Goal: Check status: Check status

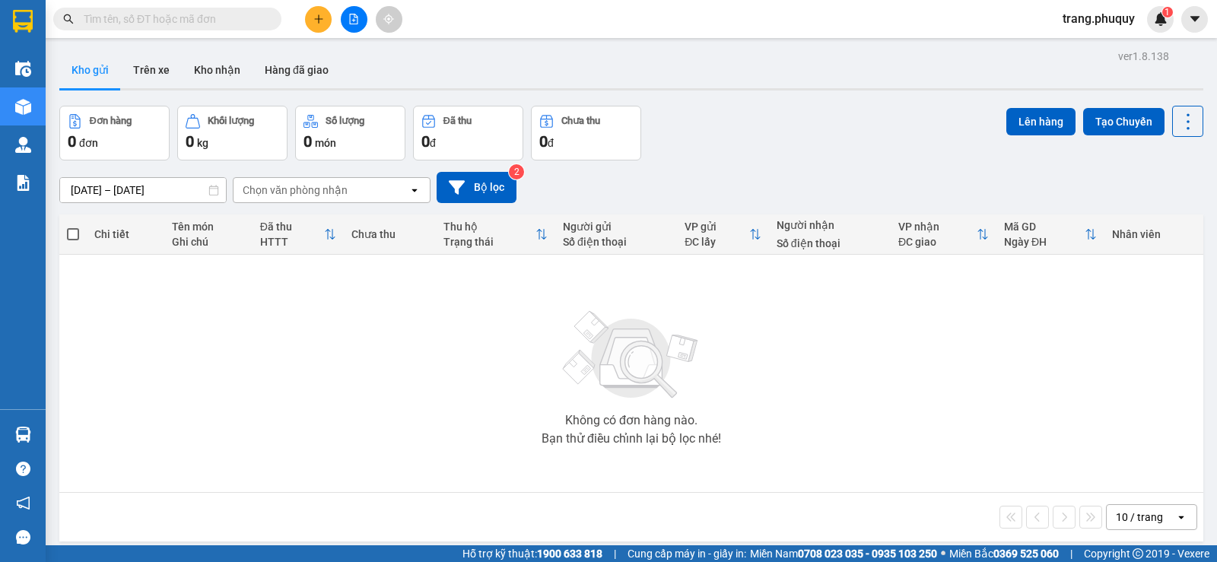
click at [229, 21] on input "text" at bounding box center [173, 19] width 179 height 17
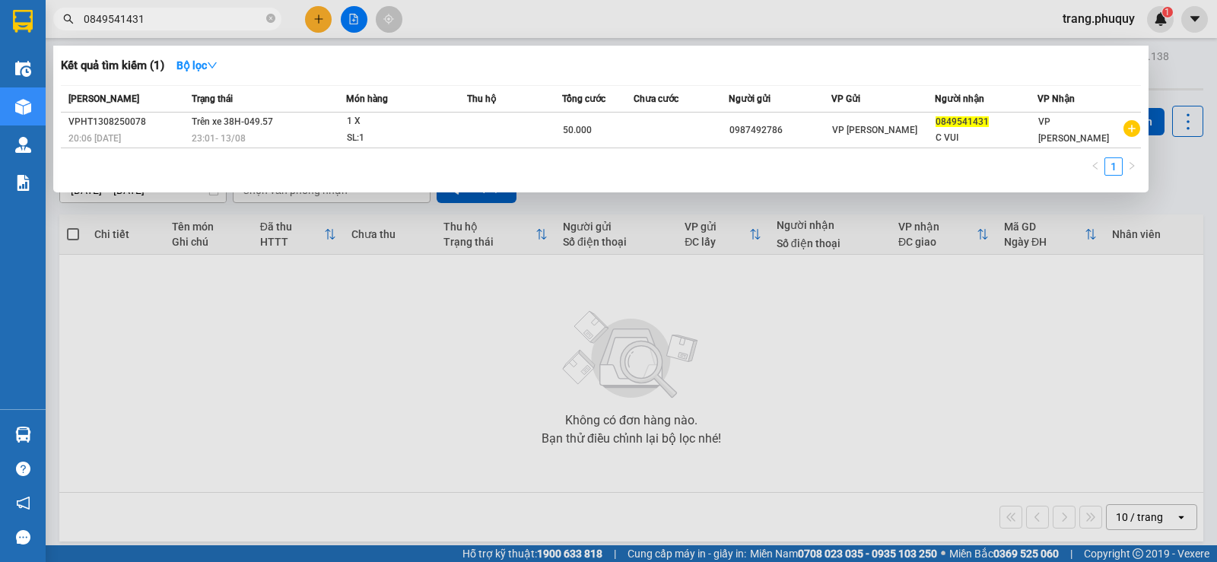
type input "0849541431"
drag, startPoint x: 236, startPoint y: 30, endPoint x: 195, endPoint y: 31, distance: 41.1
click at [195, 31] on div at bounding box center [608, 281] width 1217 height 562
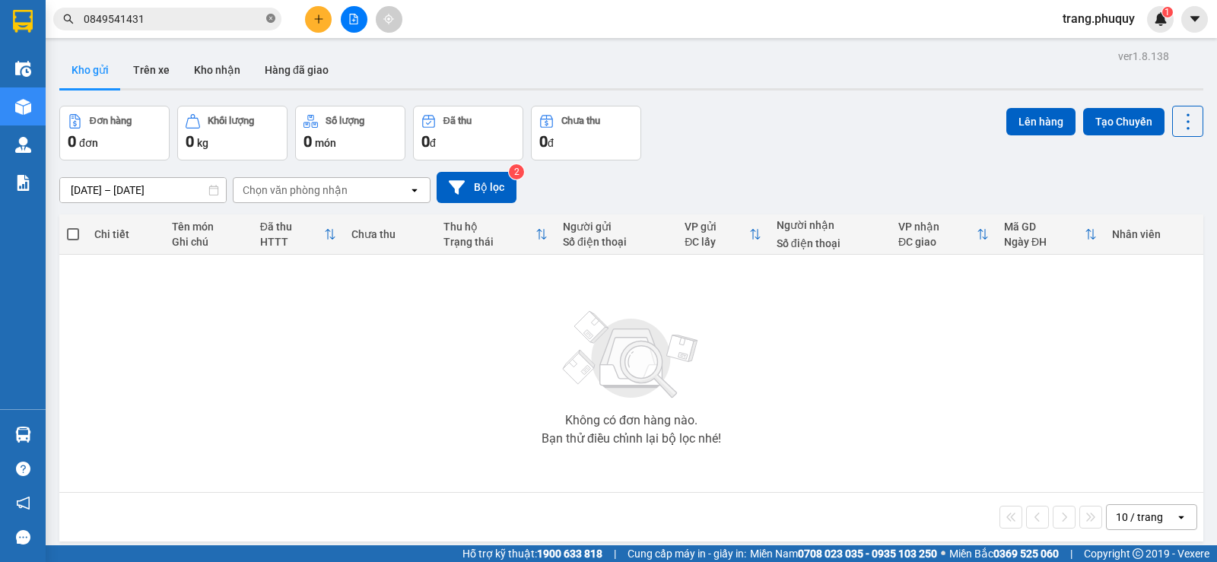
click at [270, 23] on icon "close-circle" at bounding box center [270, 18] width 9 height 9
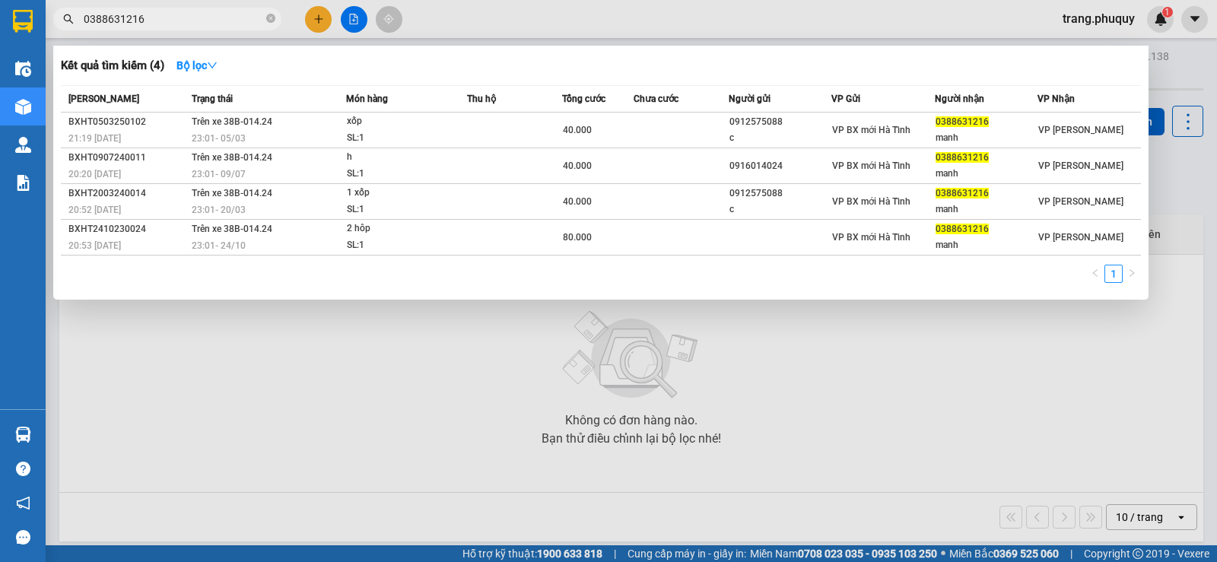
drag, startPoint x: 156, startPoint y: 24, endPoint x: 88, endPoint y: 37, distance: 69.0
click at [88, 33] on div "Kết quả tìm kiếm ( 4 ) Bộ lọc Mã ĐH Trạng thái Món hàng Thu hộ Tổng cước Chưa c…" at bounding box center [148, 19] width 297 height 27
type input "0916014"
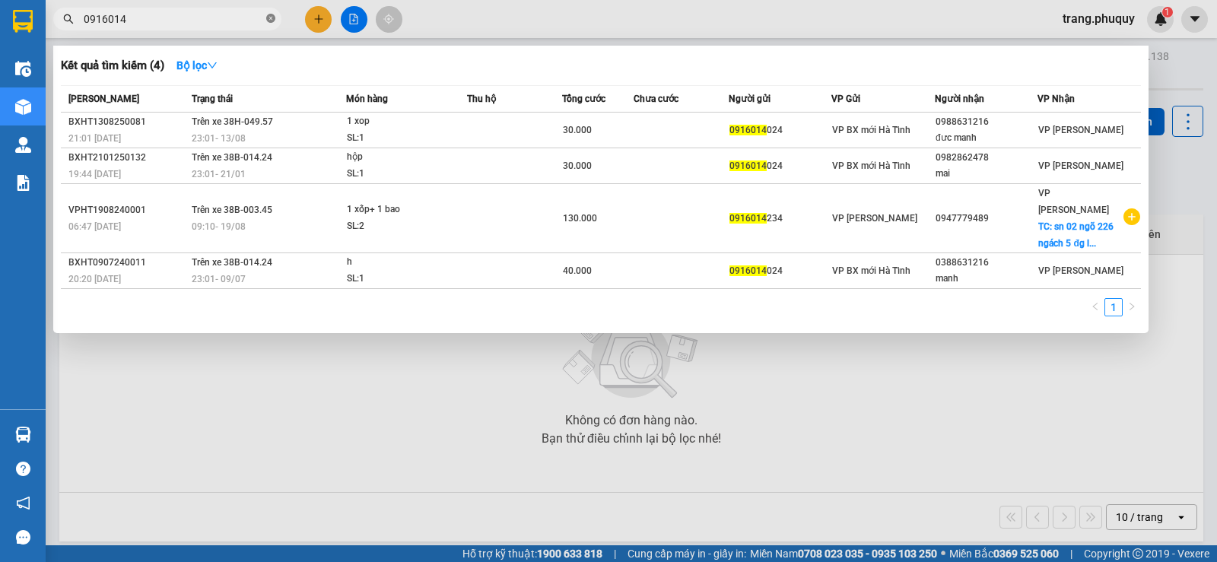
click at [267, 21] on icon "close-circle" at bounding box center [270, 18] width 9 height 9
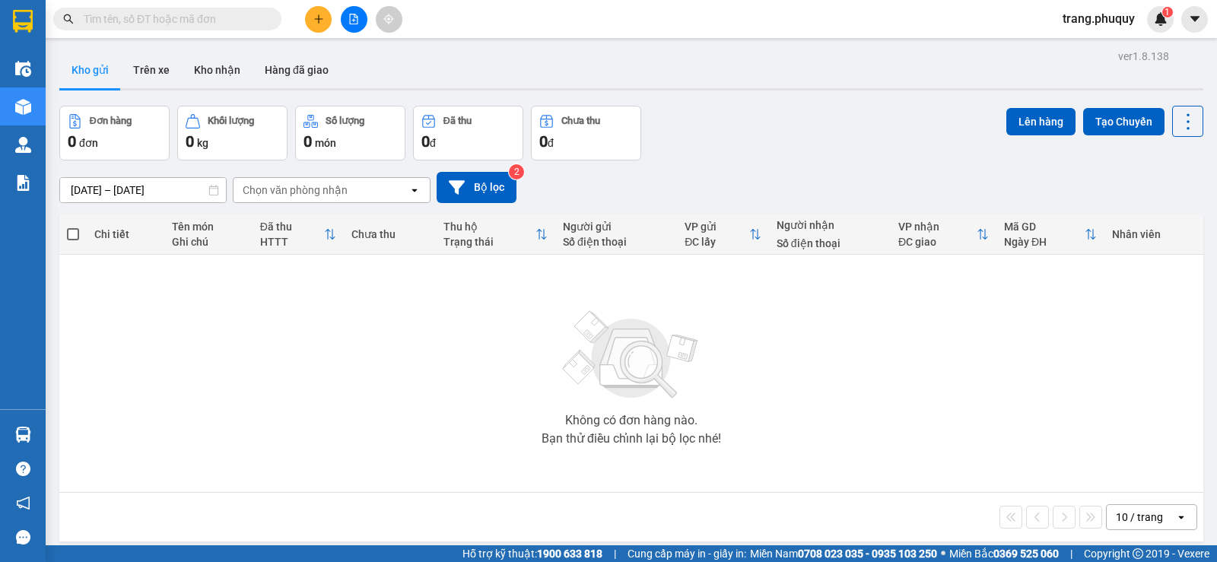
paste input "388631216"
type input "388631216"
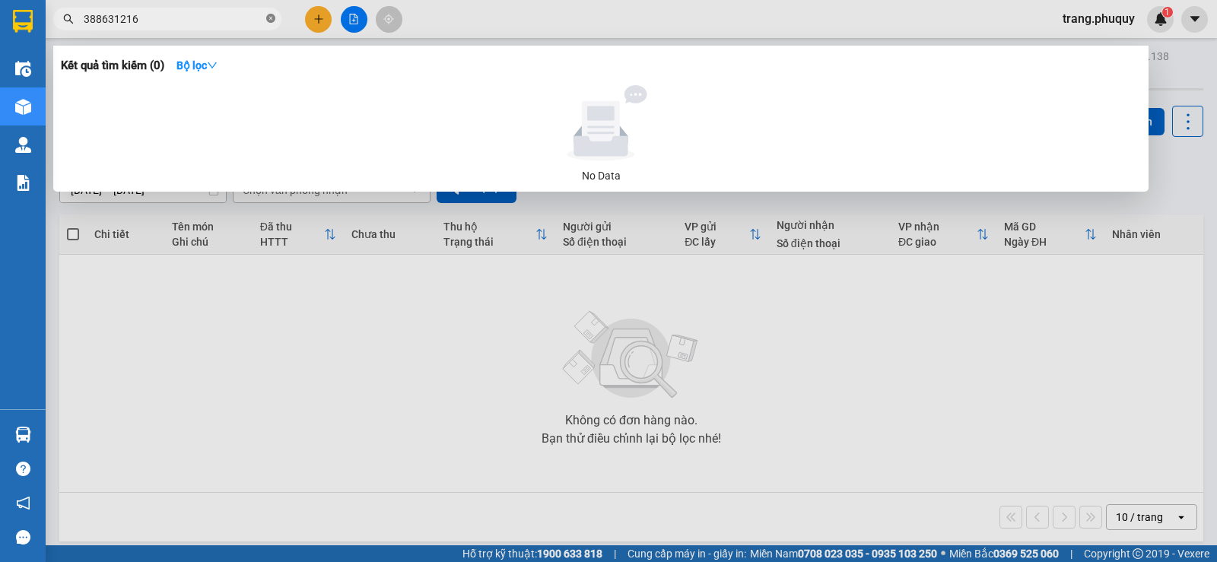
click at [273, 21] on icon "close-circle" at bounding box center [270, 18] width 9 height 9
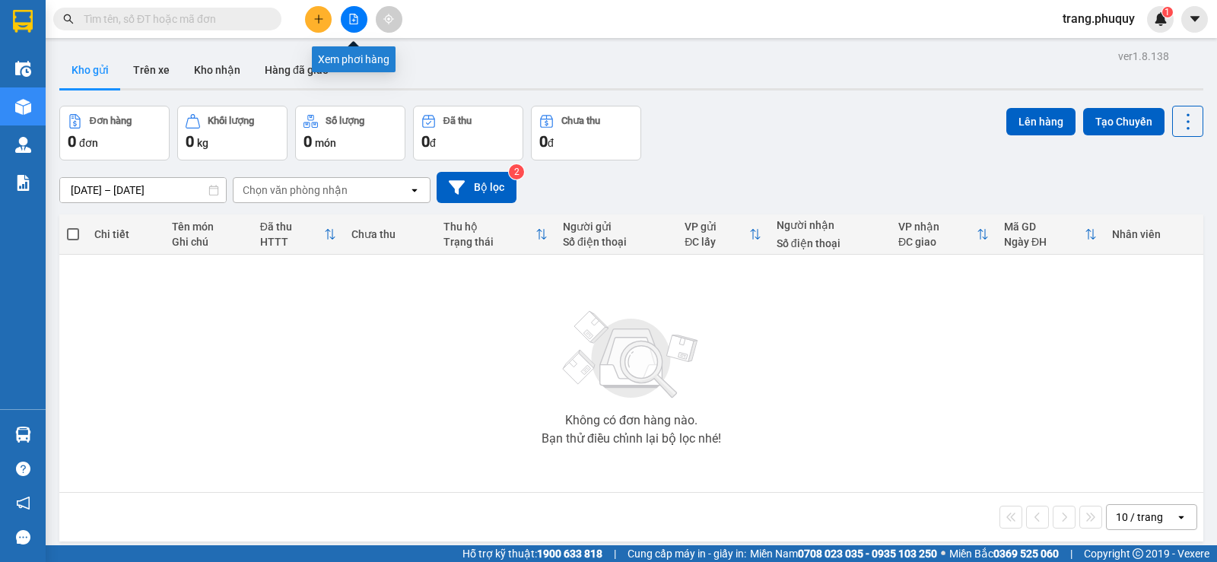
click at [357, 24] on button at bounding box center [354, 19] width 27 height 27
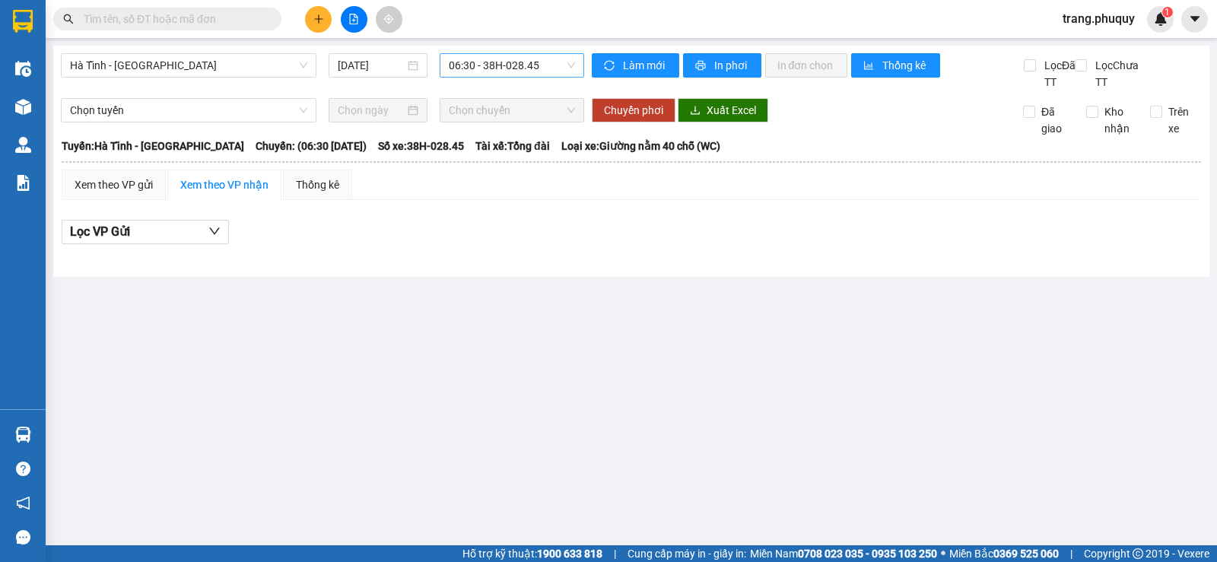
click at [462, 67] on span "06:30 - 38H-028.45" at bounding box center [511, 65] width 125 height 23
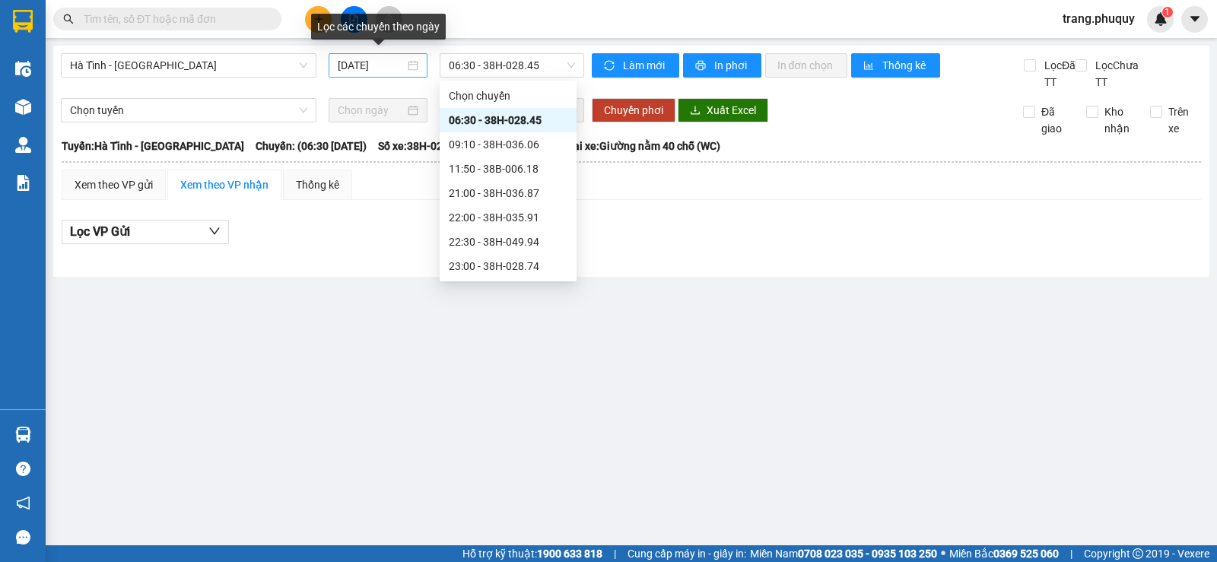
click at [412, 65] on div "[DATE]" at bounding box center [378, 65] width 81 height 17
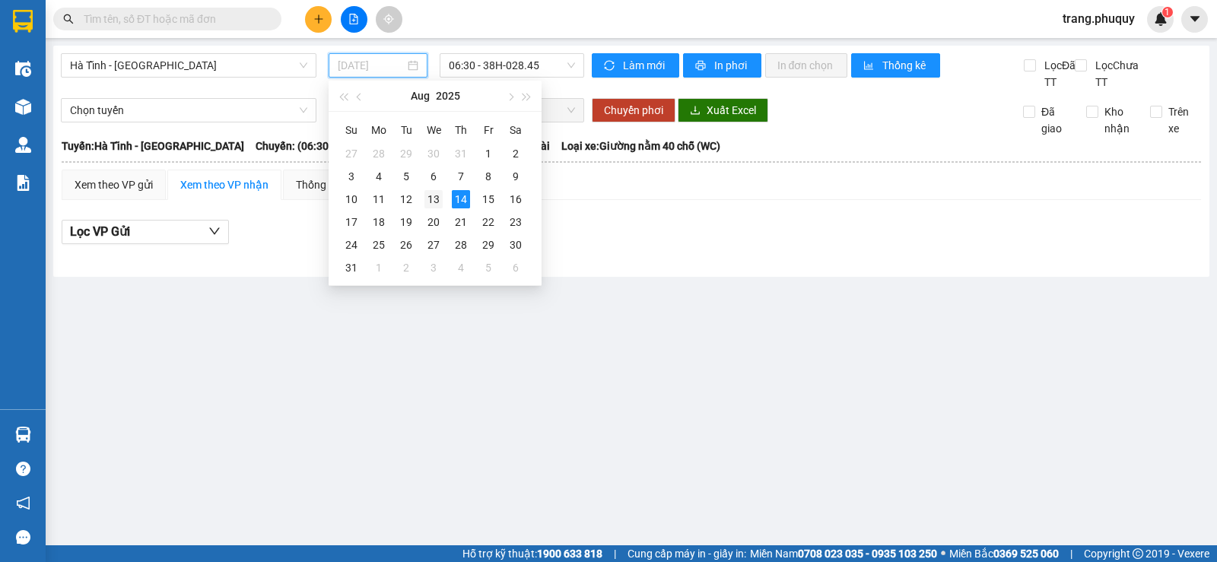
click at [438, 199] on div "13" at bounding box center [433, 199] width 18 height 18
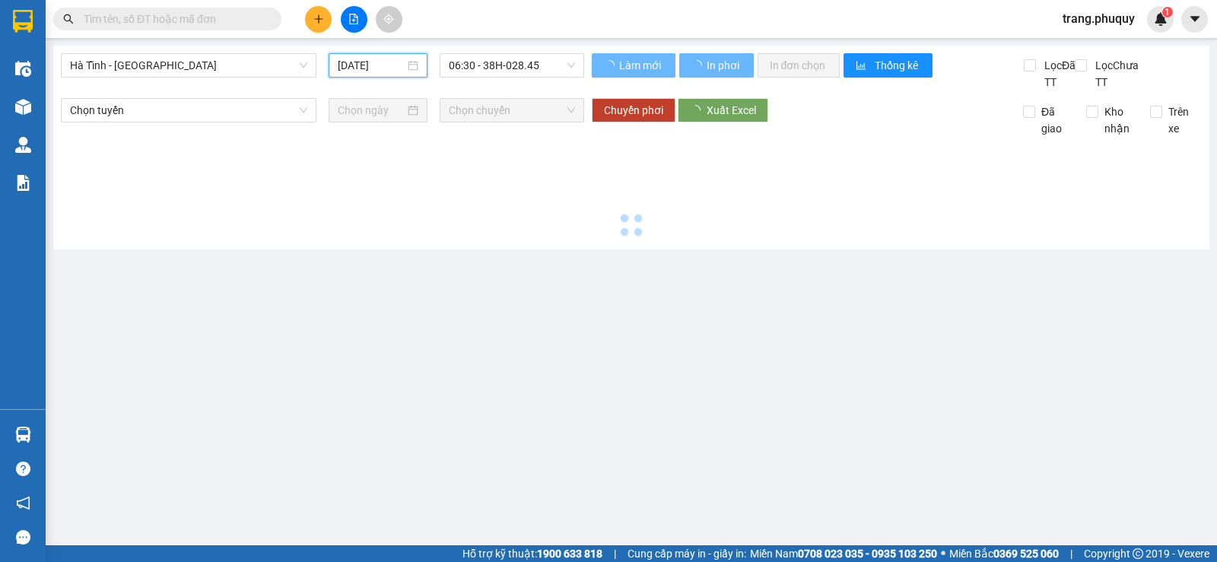
type input "[DATE]"
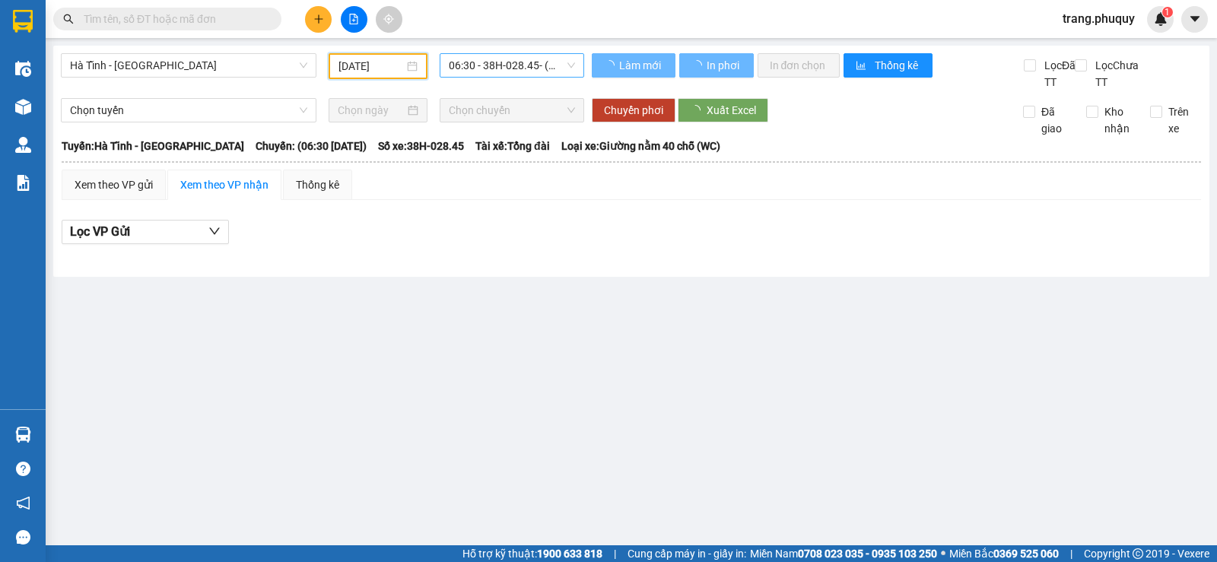
click at [544, 71] on span "06:30 - 38H-028.45 - (Đã hủy)" at bounding box center [511, 65] width 125 height 23
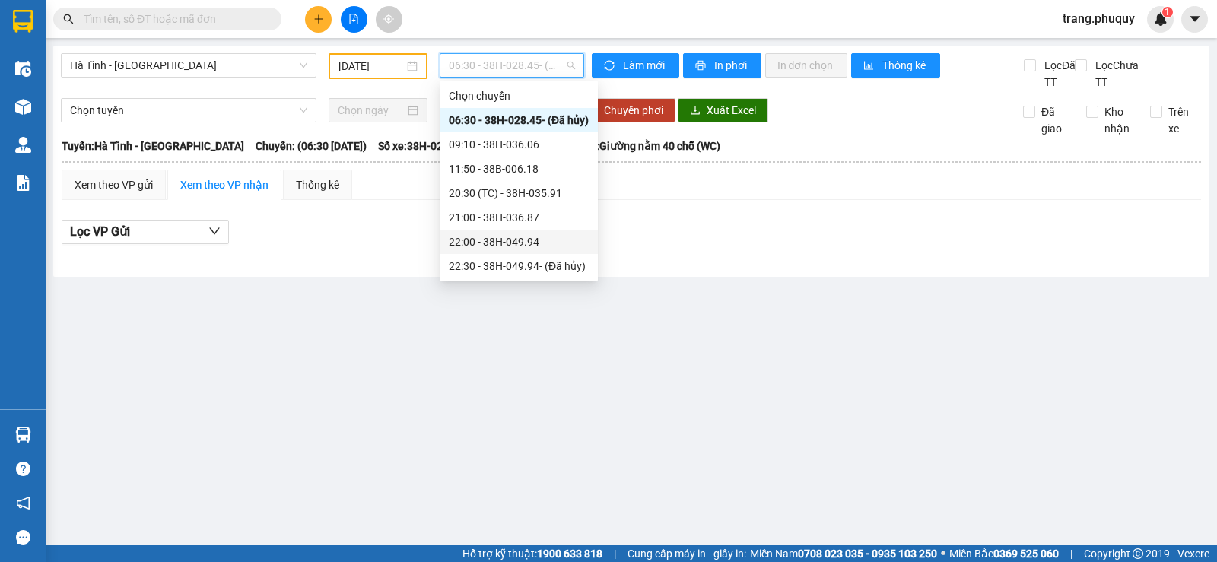
scroll to position [49, 0]
click at [535, 258] on div "23:01 - 38H-049.57" at bounding box center [519, 266] width 140 height 17
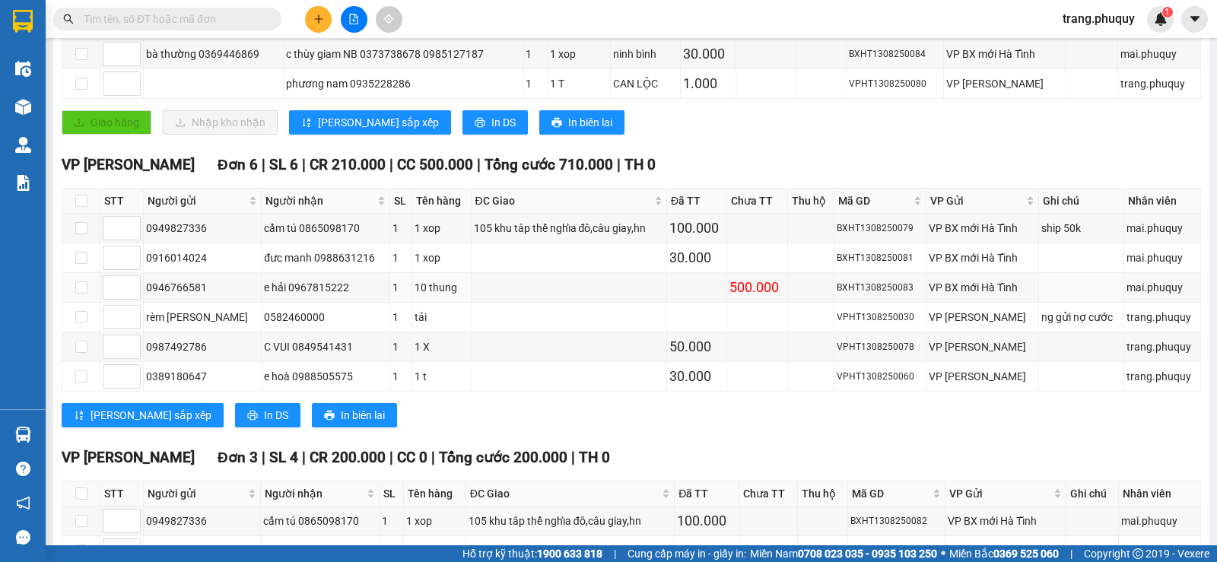
scroll to position [433, 0]
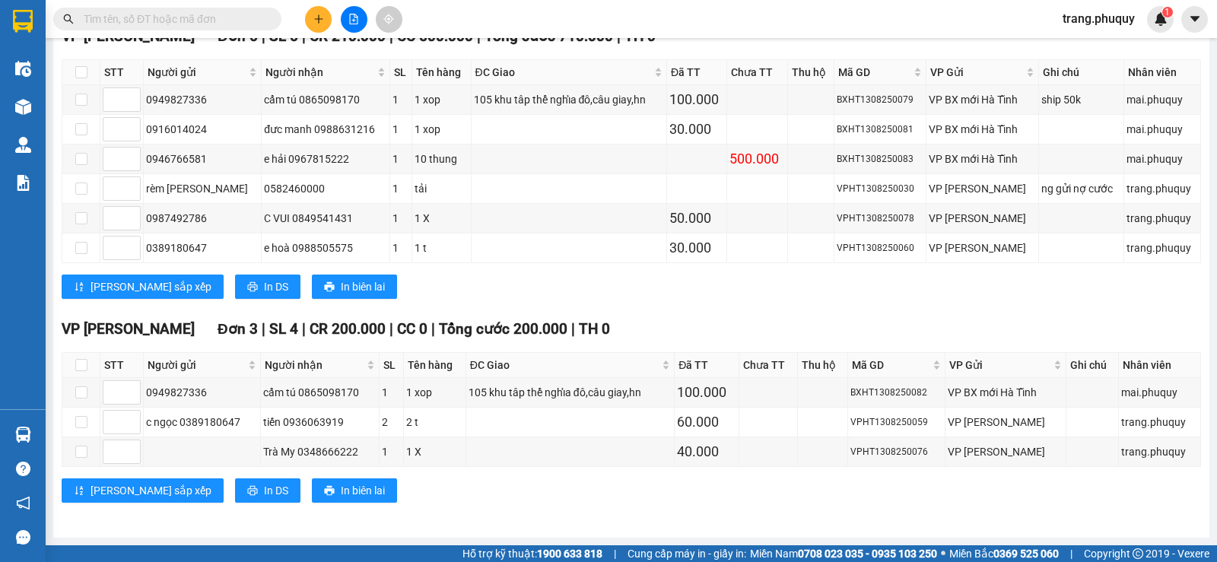
click at [147, 10] on span at bounding box center [167, 19] width 228 height 23
click at [141, 15] on input "text" at bounding box center [173, 19] width 179 height 17
paste input "388631216"
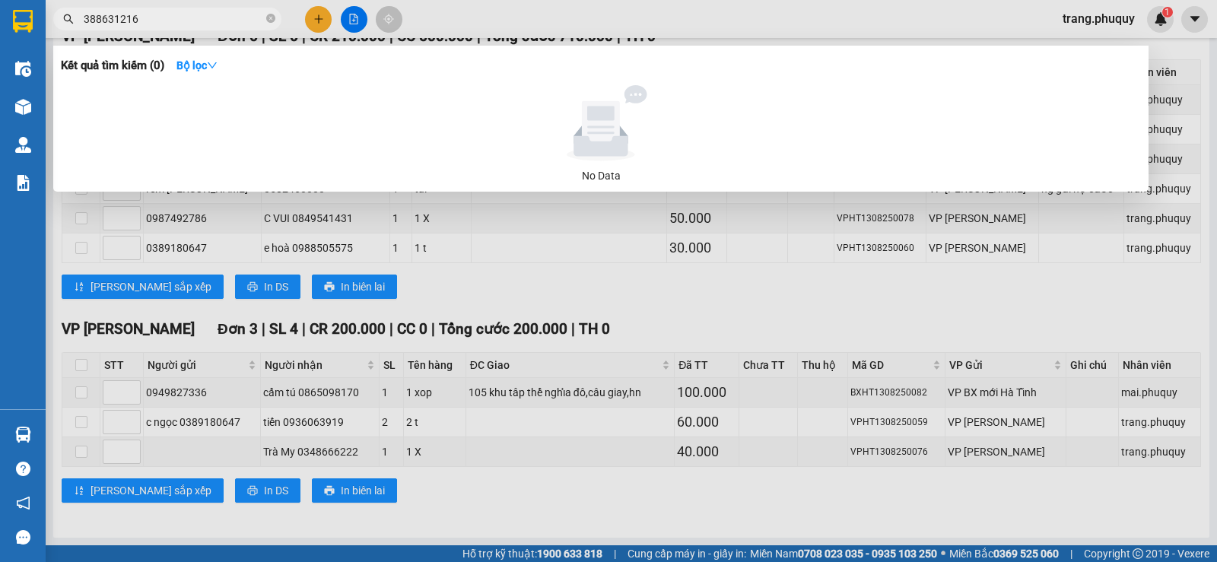
click at [634, 256] on div at bounding box center [608, 281] width 1217 height 562
click at [186, 24] on input "388631216" at bounding box center [173, 19] width 179 height 17
click at [83, 18] on span "388631216" at bounding box center [167, 19] width 228 height 23
drag, startPoint x: 162, startPoint y: 14, endPoint x: 168, endPoint y: 21, distance: 9.7
click at [168, 21] on input "388631216" at bounding box center [173, 19] width 179 height 17
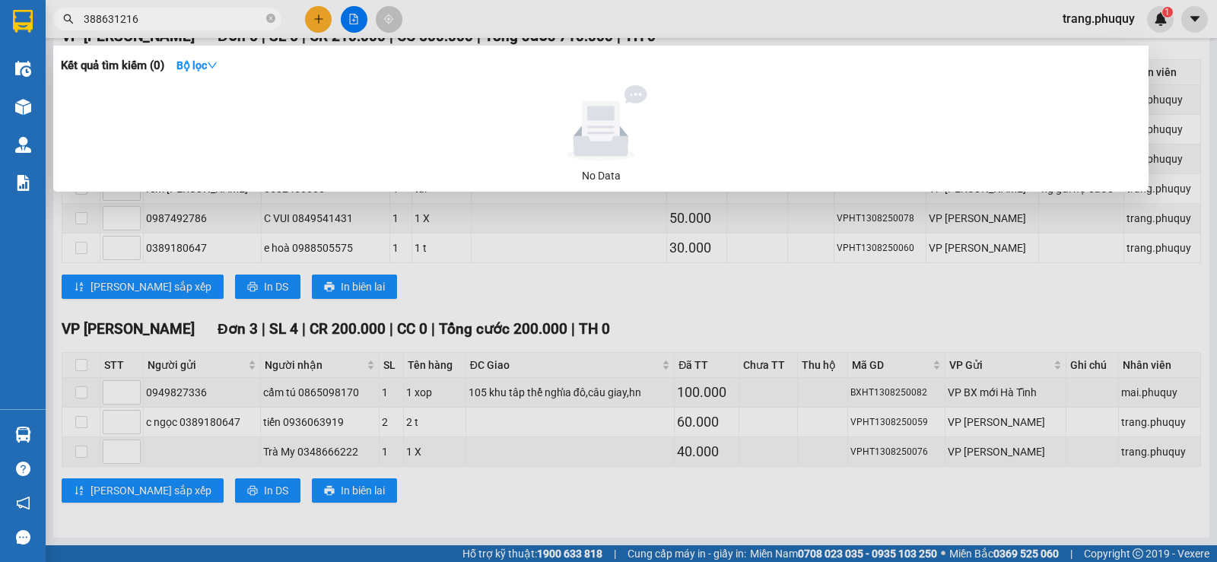
drag, startPoint x: 183, startPoint y: 20, endPoint x: 82, endPoint y: 22, distance: 101.2
click at [82, 22] on span "388631216" at bounding box center [167, 19] width 228 height 23
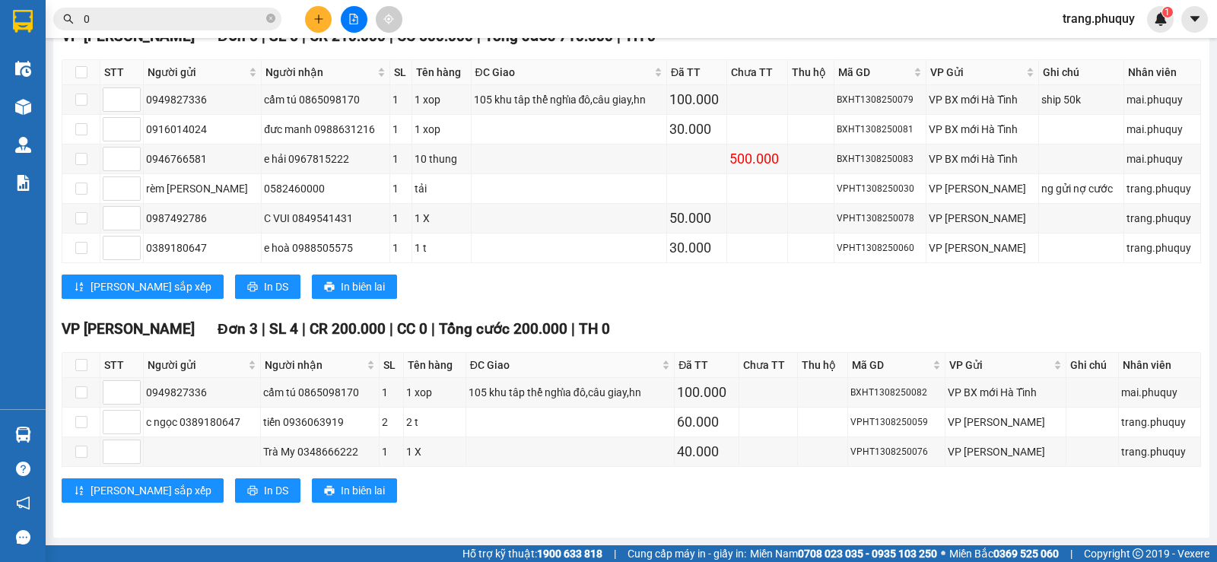
drag, startPoint x: 148, startPoint y: 10, endPoint x: 715, endPoint y: 275, distance: 626.0
click at [715, 275] on div "VP [GEOGRAPHIC_DATA] 6 | SL 6 | CR 210.000 | CC 500.000 | Tổng cước 710.000 | T…" at bounding box center [631, 167] width 1139 height 285
click at [116, 15] on input "0" at bounding box center [173, 19] width 179 height 17
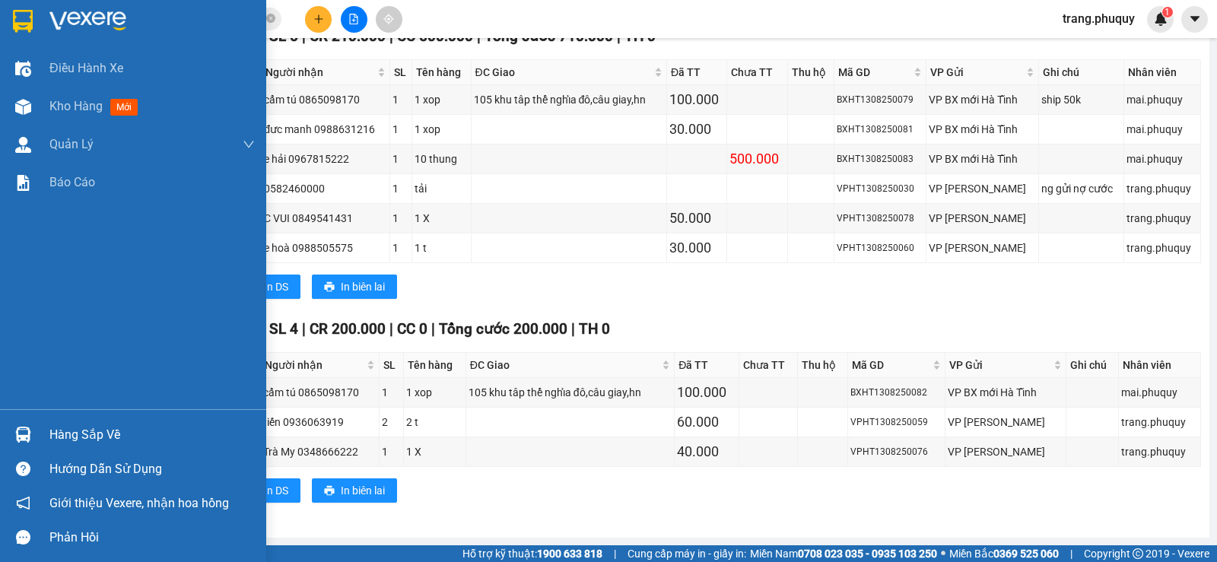
drag, startPoint x: 117, startPoint y: 14, endPoint x: 0, endPoint y: 15, distance: 117.1
click at [0, 15] on section "Kết quả tìm kiếm ( 0 ) Bộ lọc No Data 0 trang.phuquy 1 Điều hành xe Kho hàng mớ…" at bounding box center [608, 281] width 1217 height 562
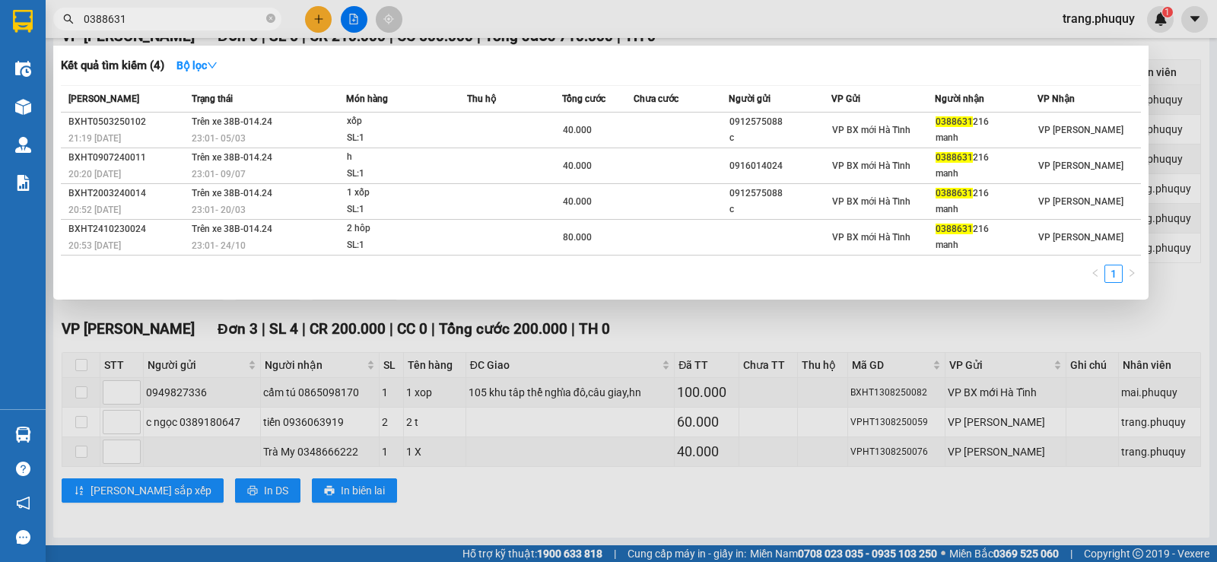
type input "0388631"
